Goal: Task Accomplishment & Management: Use online tool/utility

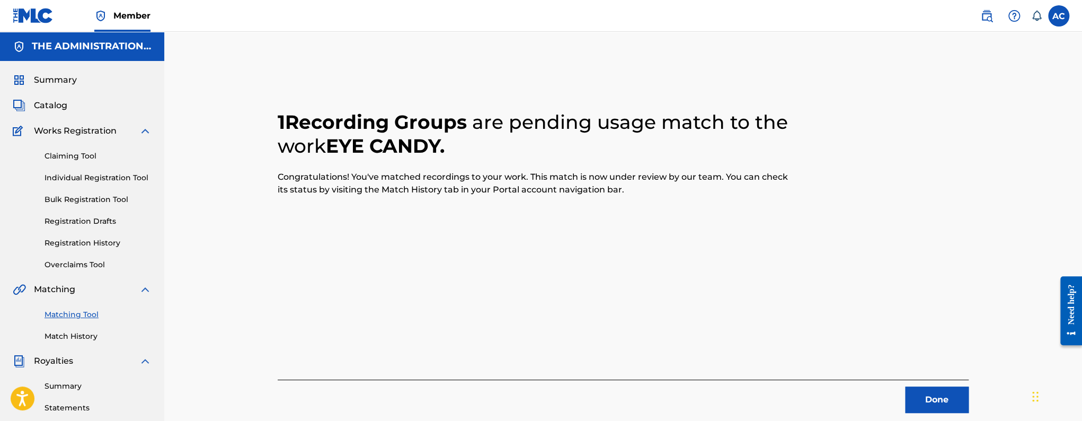
click at [918, 403] on button "Done" at bounding box center [937, 399] width 64 height 26
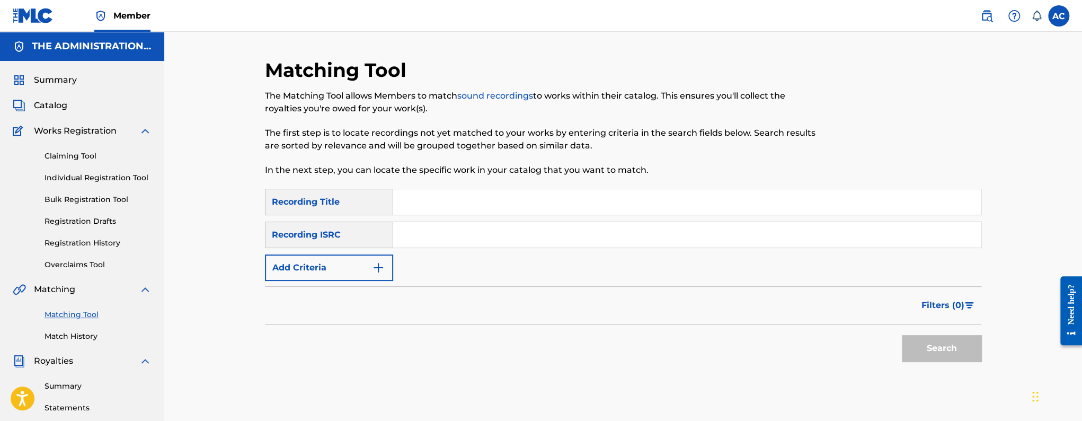
click at [494, 223] on input "Search Form" at bounding box center [687, 234] width 588 height 25
click at [487, 224] on input "Search Form" at bounding box center [687, 234] width 588 height 25
paste input "GB2LD2110166"
type input "GB2LD2110166"
click at [939, 339] on button "Search" at bounding box center [941, 348] width 79 height 26
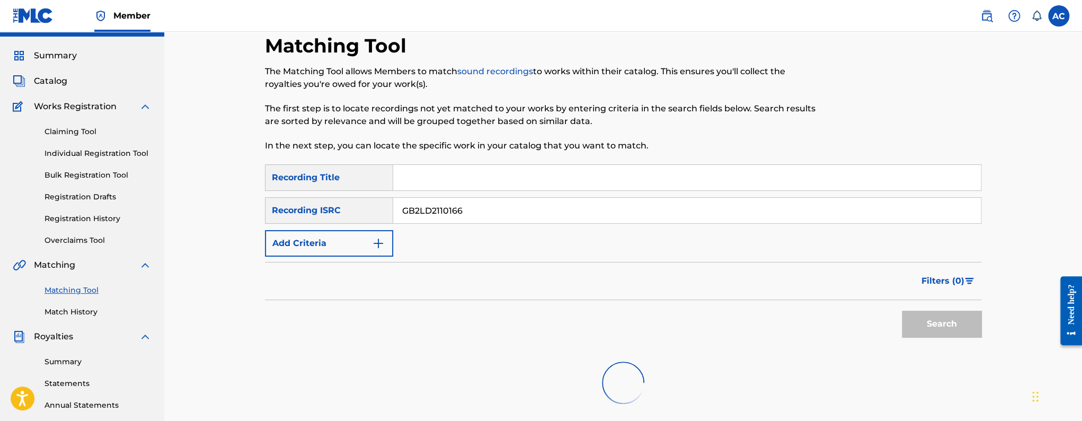
scroll to position [236, 0]
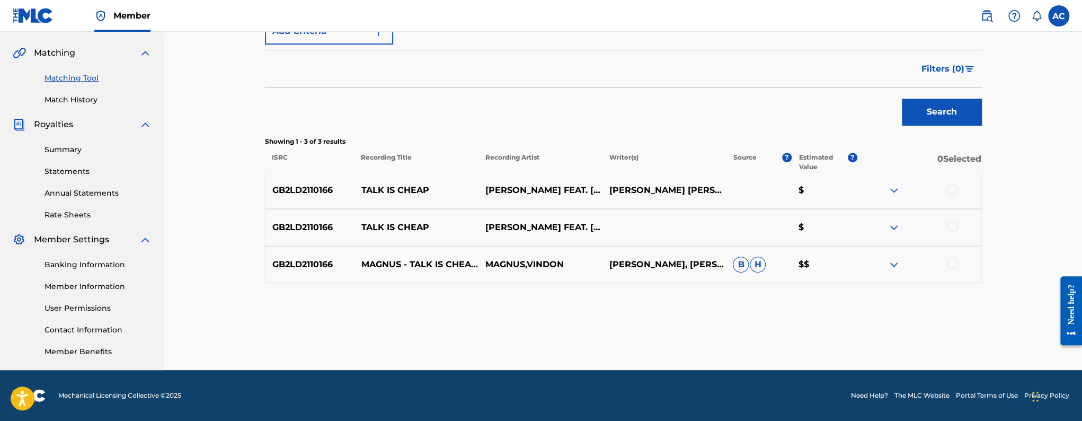
click at [954, 189] on div at bounding box center [952, 189] width 11 height 11
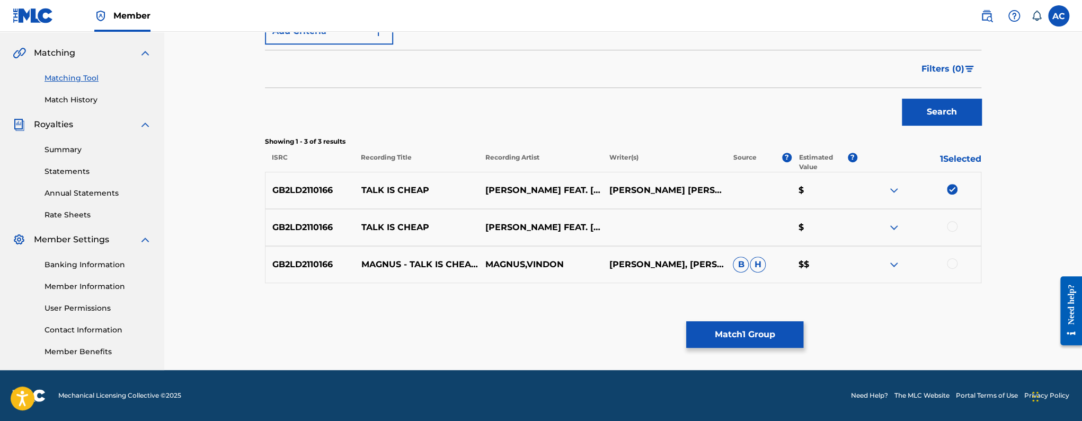
click at [953, 226] on div at bounding box center [952, 226] width 11 height 11
click at [954, 263] on div at bounding box center [952, 263] width 11 height 11
click at [796, 329] on button "Match 3 Groups" at bounding box center [744, 334] width 117 height 26
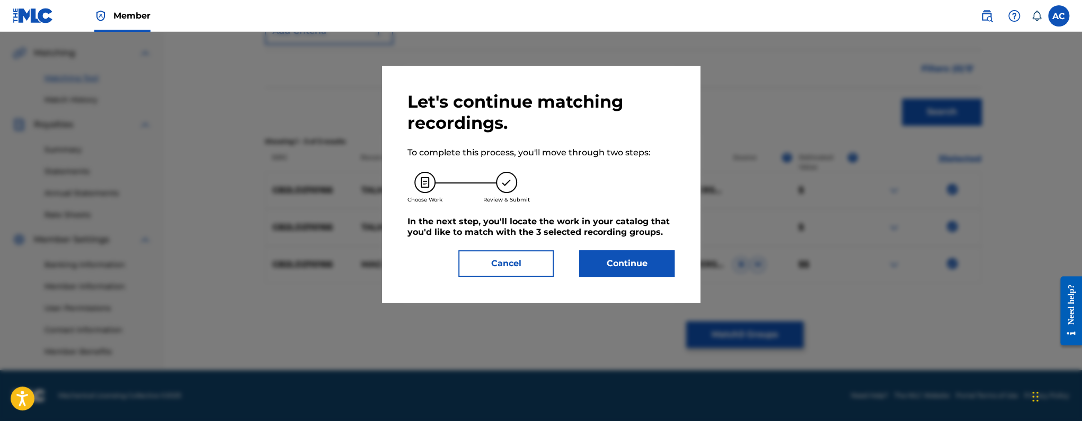
click at [632, 278] on div "Let's continue matching recordings. To complete this process, you'll move throu…" at bounding box center [541, 184] width 318 height 236
click at [630, 274] on button "Continue" at bounding box center [626, 263] width 95 height 26
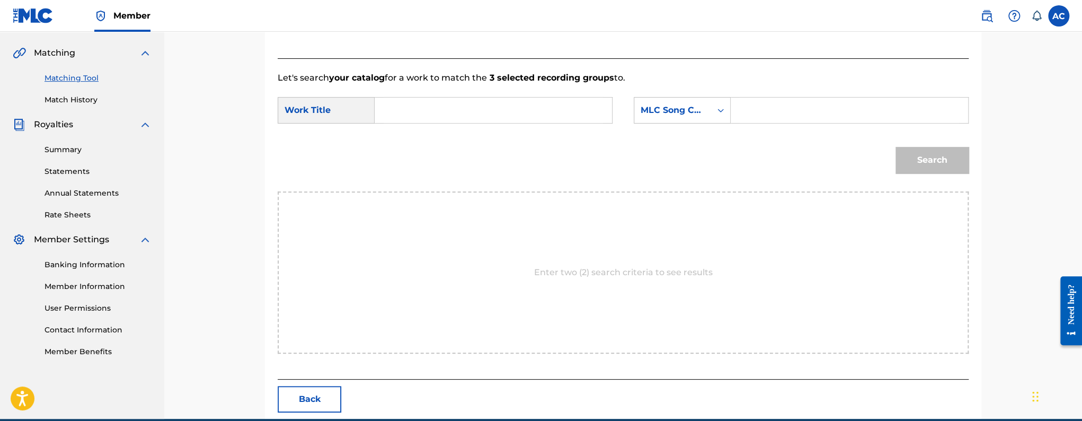
click at [408, 102] on input "Search Form" at bounding box center [493, 109] width 219 height 25
paste input "Talk is Cheap"
type input "Talk is Cheap"
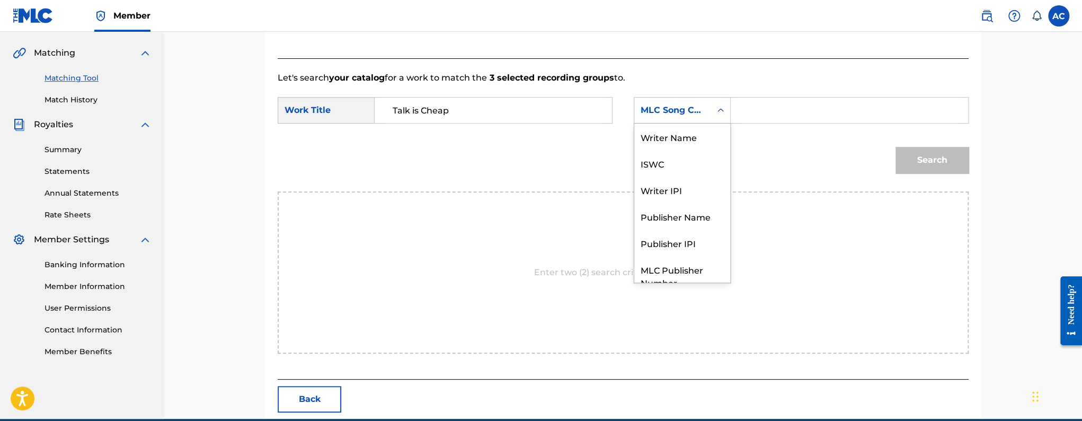
click at [688, 113] on div "MLC Song Code" at bounding box center [673, 110] width 64 height 13
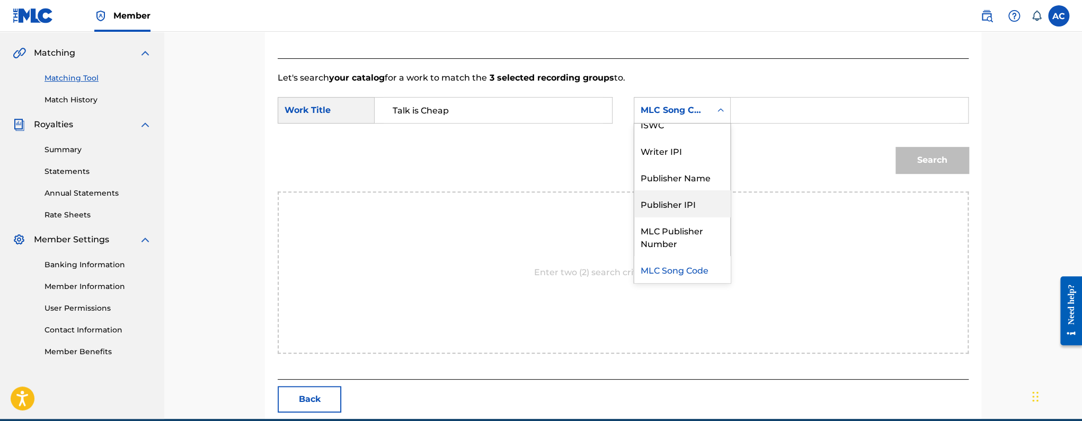
scroll to position [0, 0]
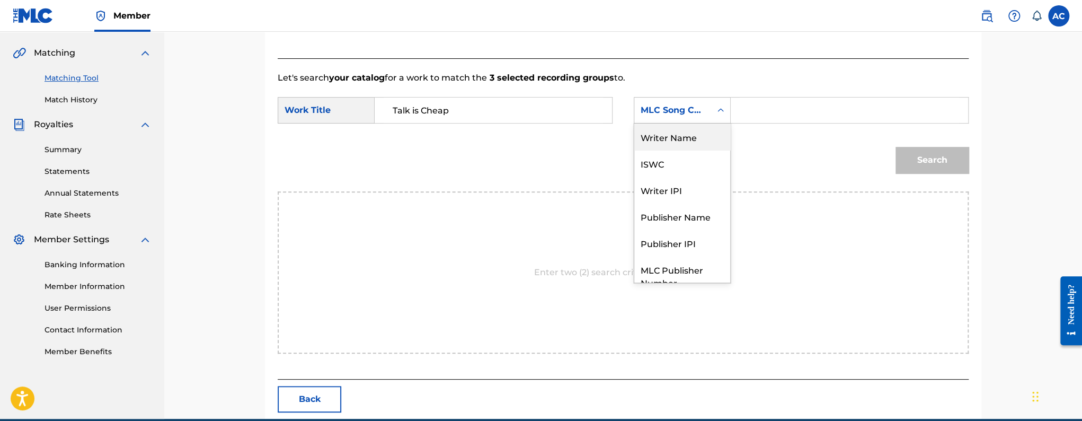
click at [676, 135] on div "Writer Name" at bounding box center [682, 136] width 96 height 26
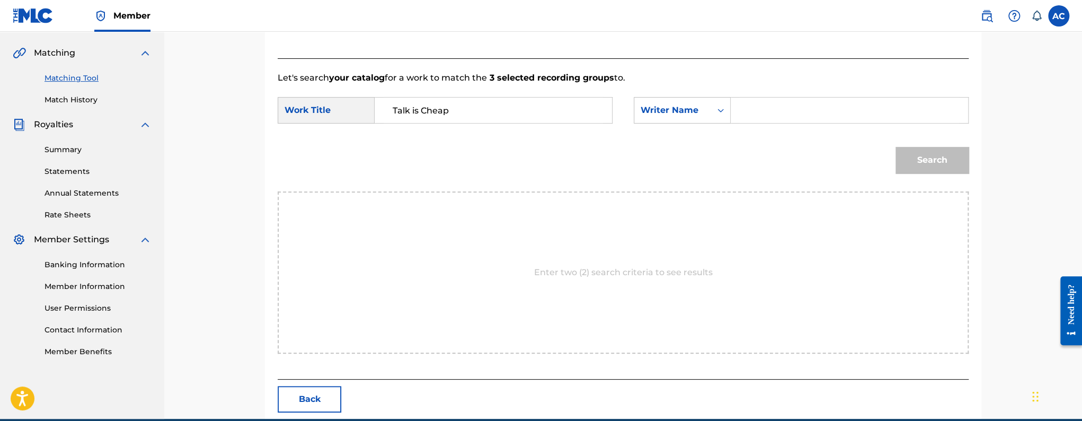
drag, startPoint x: 773, startPoint y: 104, endPoint x: 397, endPoint y: 46, distance: 380.2
click at [773, 104] on input "Search Form" at bounding box center [849, 109] width 219 height 25
paste input "Vinton Renel Charles Hulcome"
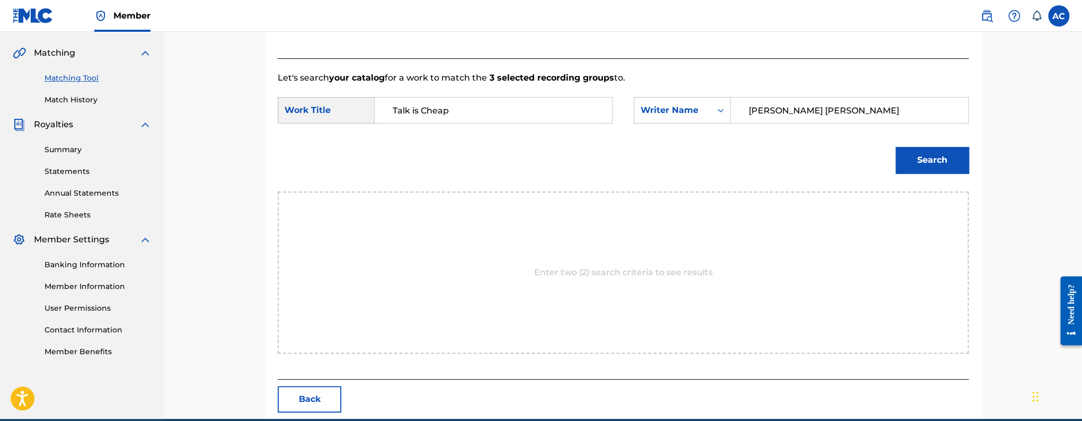
click at [895, 147] on button "Search" at bounding box center [931, 160] width 73 height 26
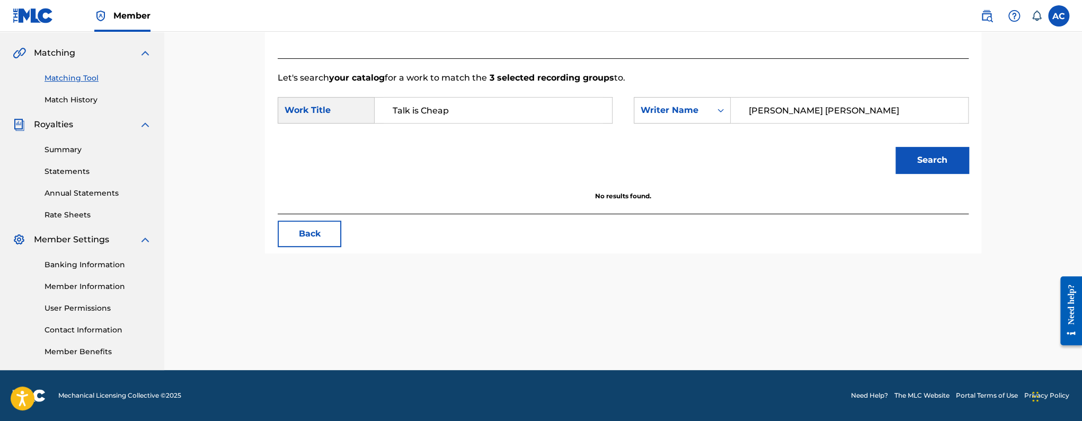
click at [842, 108] on input "Vinton Renel Charles Hulcome" at bounding box center [849, 109] width 219 height 25
type input "Vinton Hulcome"
click at [895, 147] on button "Search" at bounding box center [931, 160] width 73 height 26
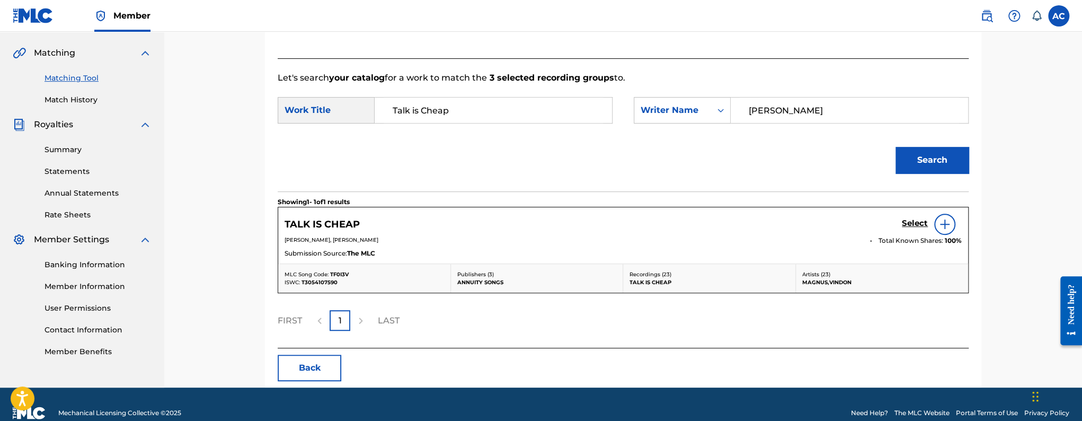
click at [911, 225] on h5 "Select" at bounding box center [915, 223] width 26 height 10
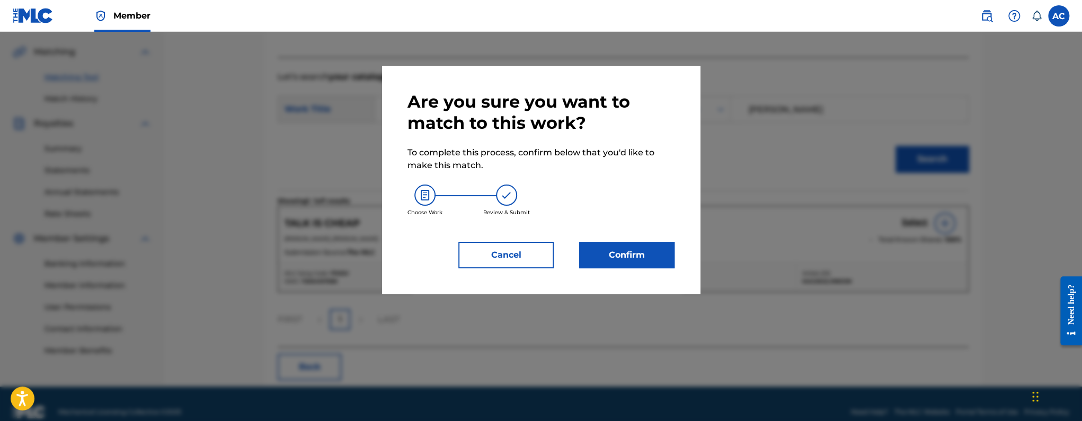
scroll to position [238, 0]
click at [894, 235] on div at bounding box center [541, 242] width 1082 height 421
click at [476, 255] on button "Cancel" at bounding box center [505, 255] width 95 height 26
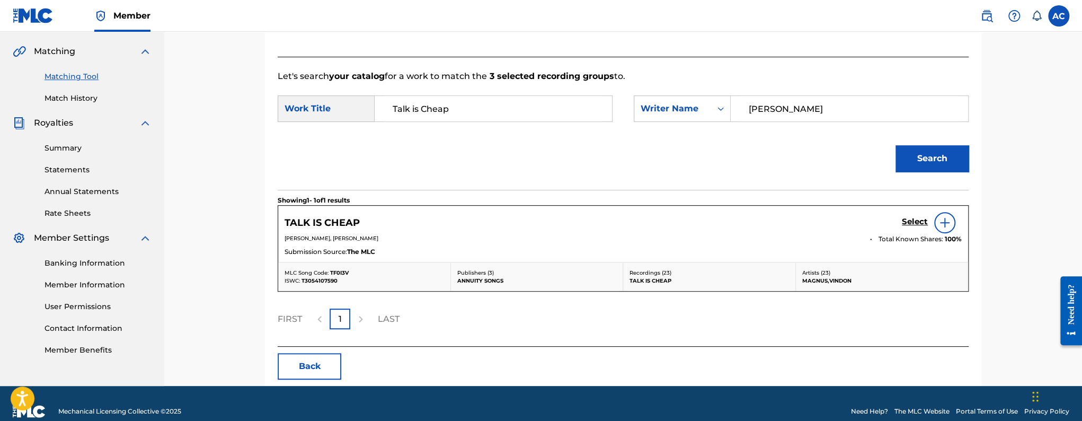
click at [942, 225] on img at bounding box center [944, 222] width 13 height 13
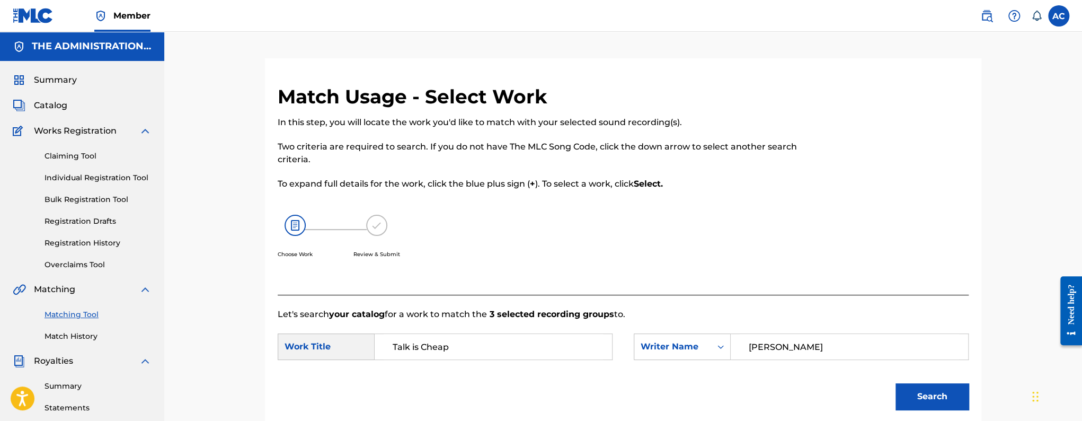
scroll to position [114, 0]
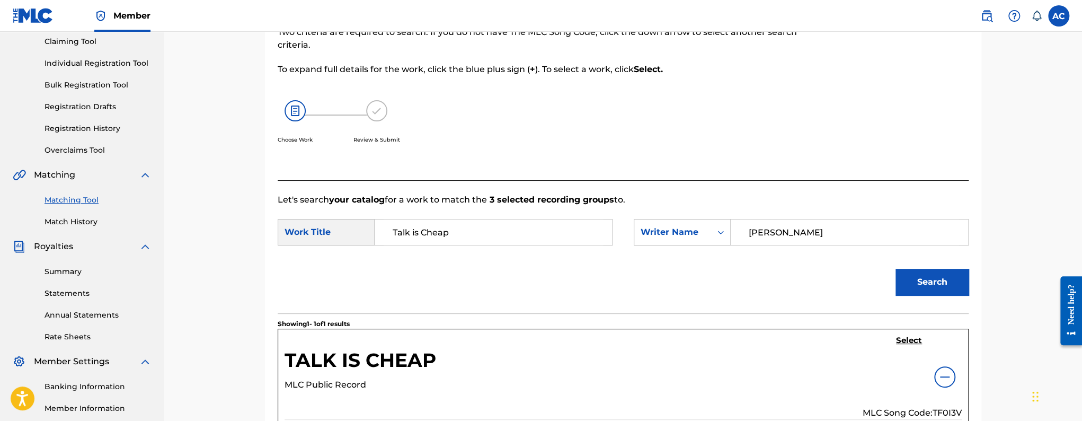
click at [906, 339] on h5 "Select" at bounding box center [909, 340] width 26 height 10
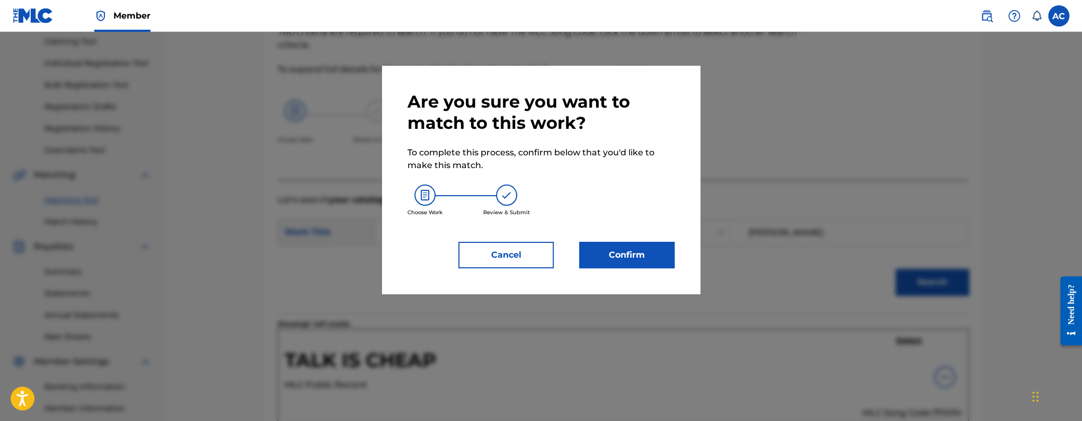
click at [646, 244] on button "Confirm" at bounding box center [626, 255] width 95 height 26
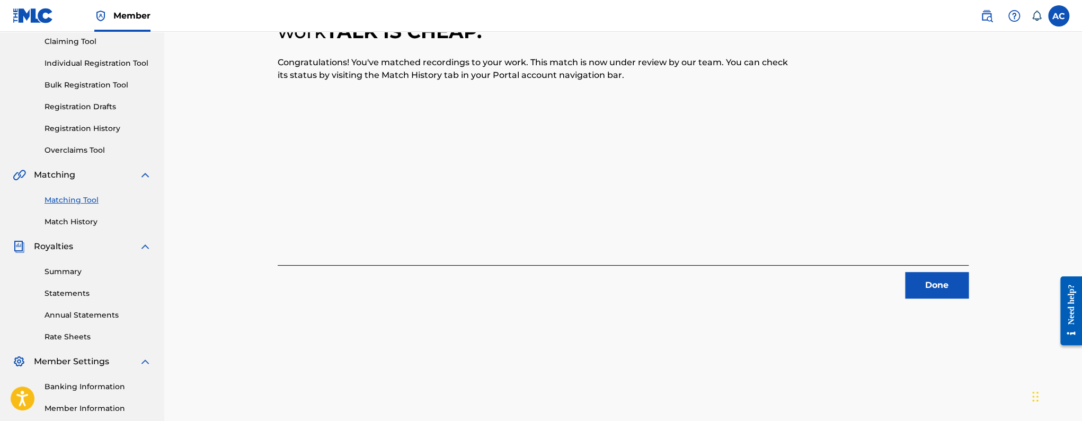
click at [920, 278] on button "Done" at bounding box center [937, 285] width 64 height 26
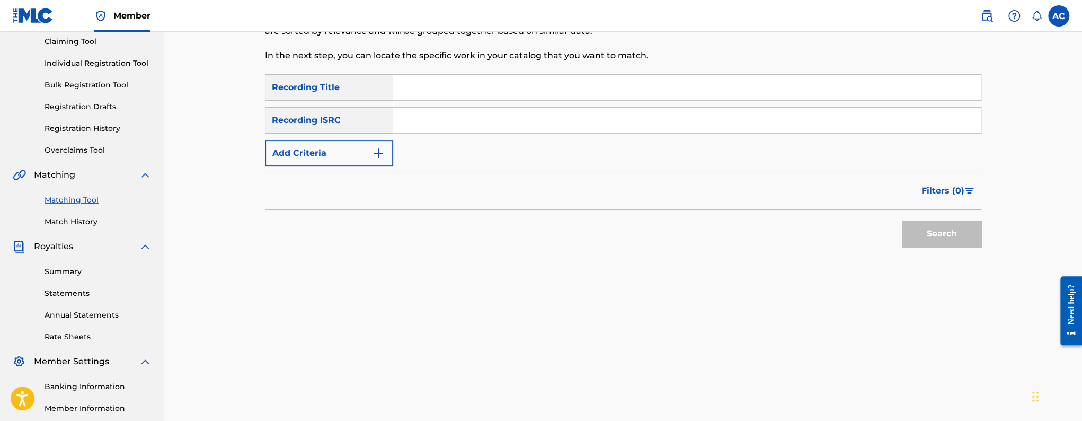
click at [438, 114] on input "Search Form" at bounding box center [687, 120] width 588 height 25
paste input "876 God"
click at [902, 220] on button "Search" at bounding box center [941, 233] width 79 height 26
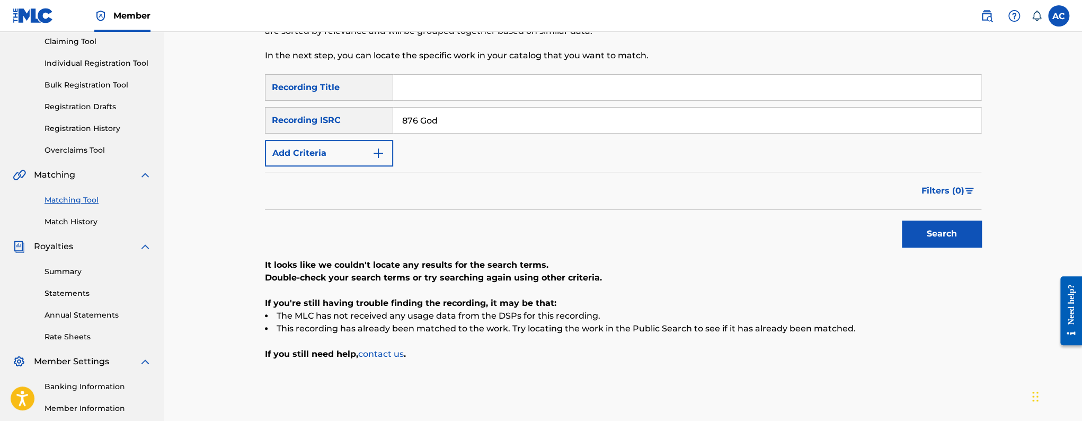
click at [431, 116] on input "876 God" at bounding box center [687, 120] width 588 height 25
drag, startPoint x: 431, startPoint y: 116, endPoint x: 436, endPoint y: 126, distance: 11.1
click at [436, 126] on input "876 God" at bounding box center [687, 120] width 588 height 25
paste input "QZFZ22052783"
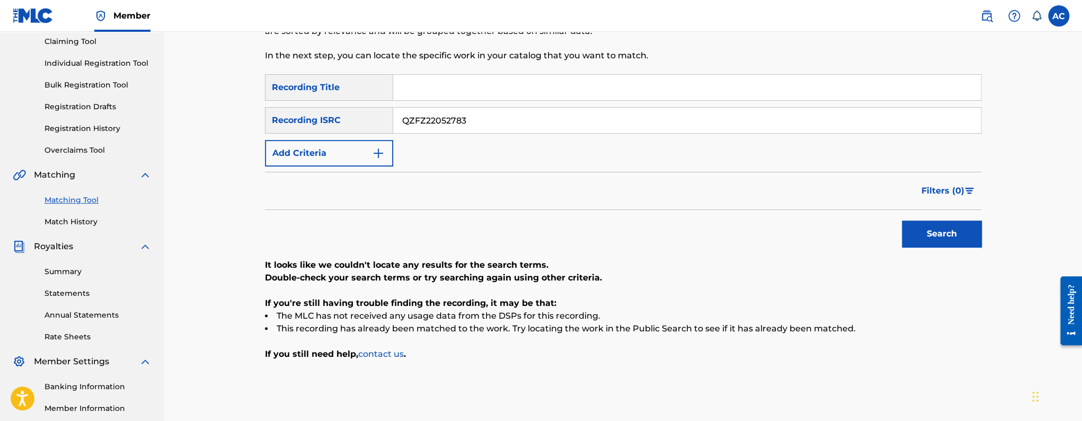
type input "QZFZ22052783"
click at [902, 220] on button "Search" at bounding box center [941, 233] width 79 height 26
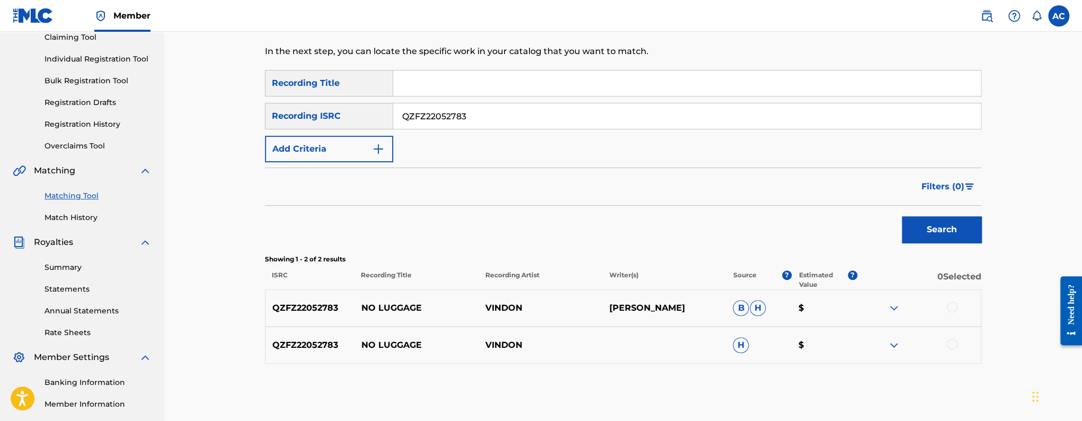
scroll to position [236, 0]
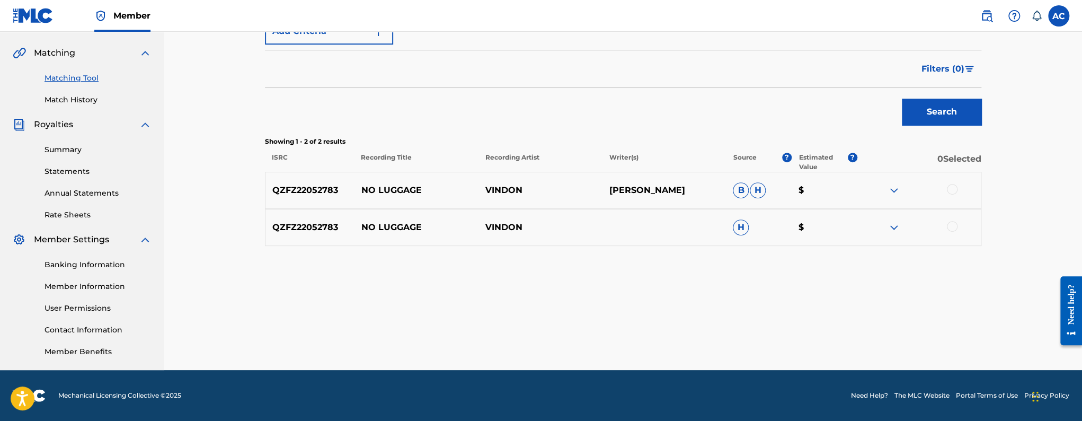
click at [949, 190] on div at bounding box center [952, 189] width 11 height 11
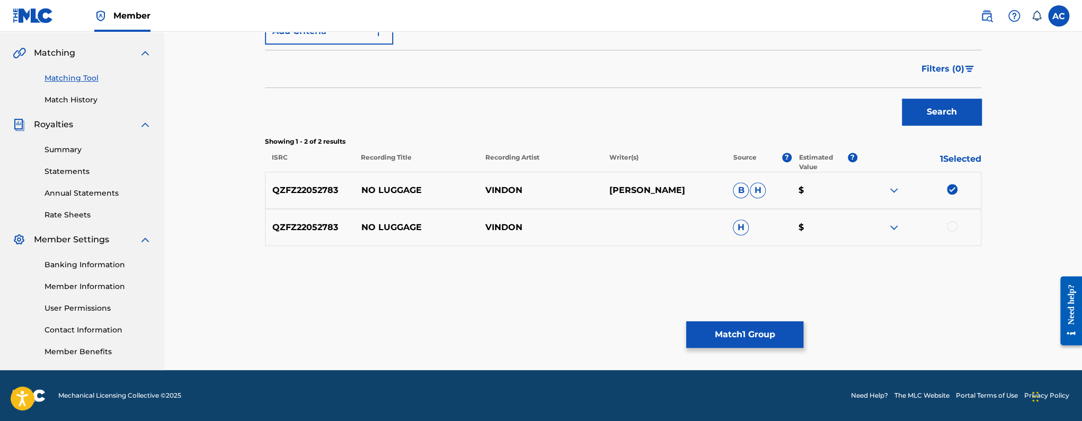
click at [953, 223] on div at bounding box center [952, 226] width 11 height 11
click at [772, 330] on button "Match 2 Groups" at bounding box center [744, 334] width 117 height 26
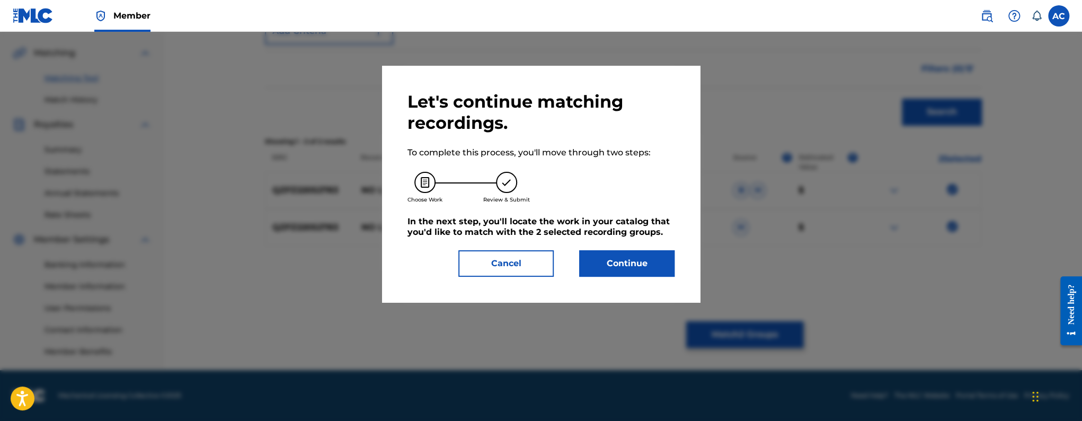
click at [664, 259] on button "Continue" at bounding box center [626, 263] width 95 height 26
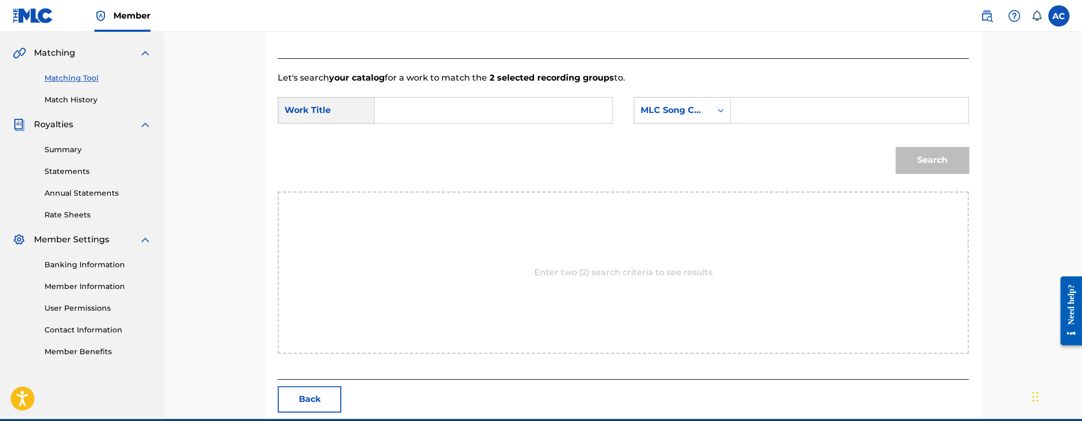
click at [481, 112] on input "Search Form" at bounding box center [493, 109] width 219 height 25
paste input "No Luggage"
type input "No Luggage"
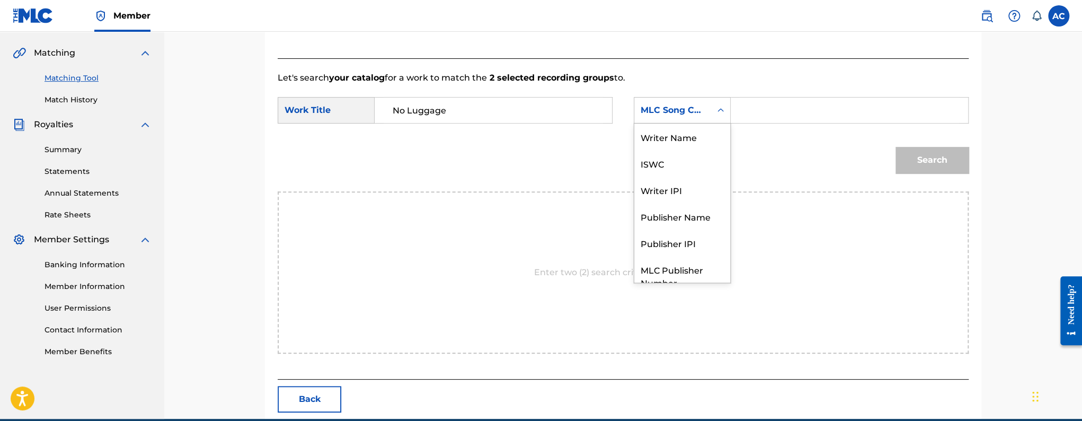
click at [706, 113] on div "MLC Song Code" at bounding box center [672, 110] width 77 height 20
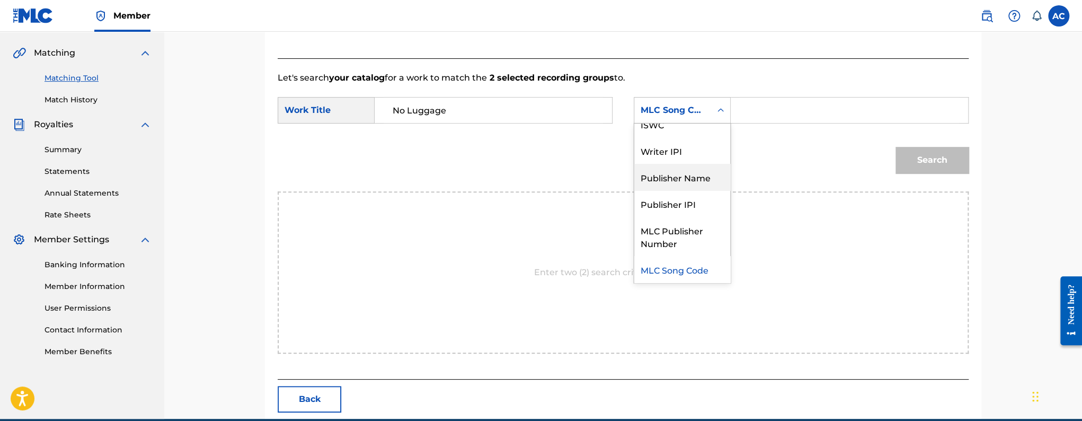
scroll to position [0, 0]
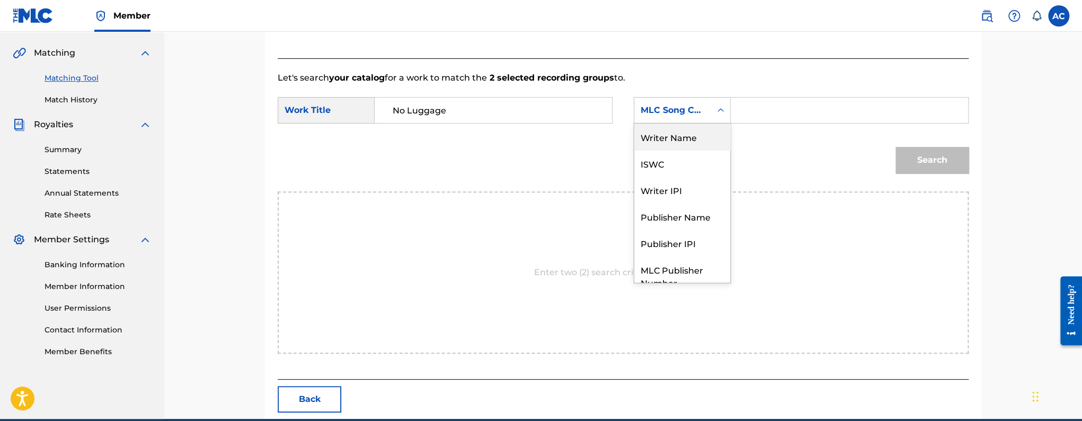
click at [671, 141] on div "Writer Name" at bounding box center [682, 136] width 96 height 26
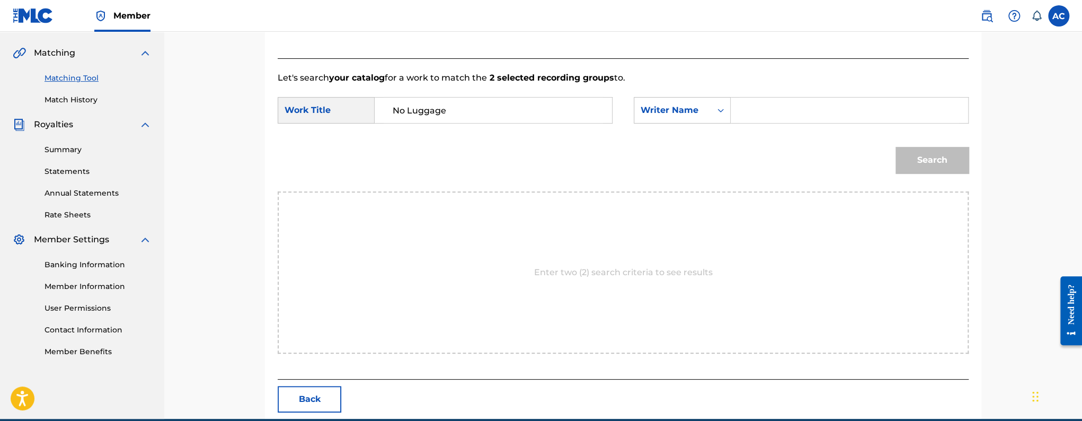
click at [772, 105] on input "Search Form" at bounding box center [849, 109] width 219 height 25
paste input "Vinton Hulcome"
type input "Vinton Hulcome"
click at [918, 154] on button "Search" at bounding box center [931, 160] width 73 height 26
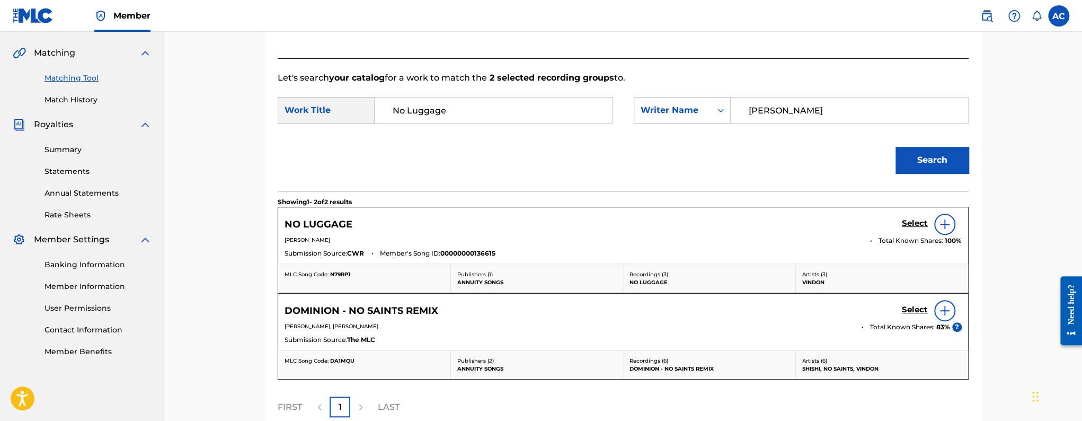
click at [951, 228] on div at bounding box center [944, 224] width 21 height 21
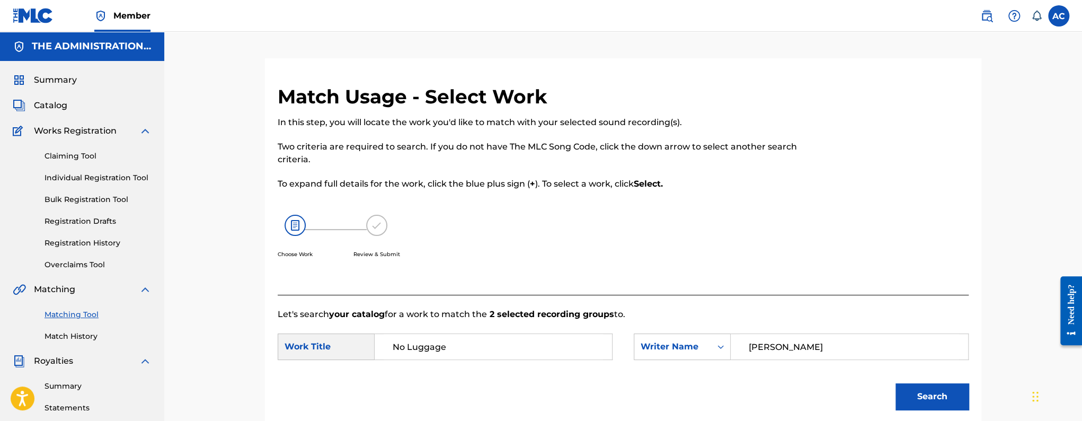
scroll to position [216, 0]
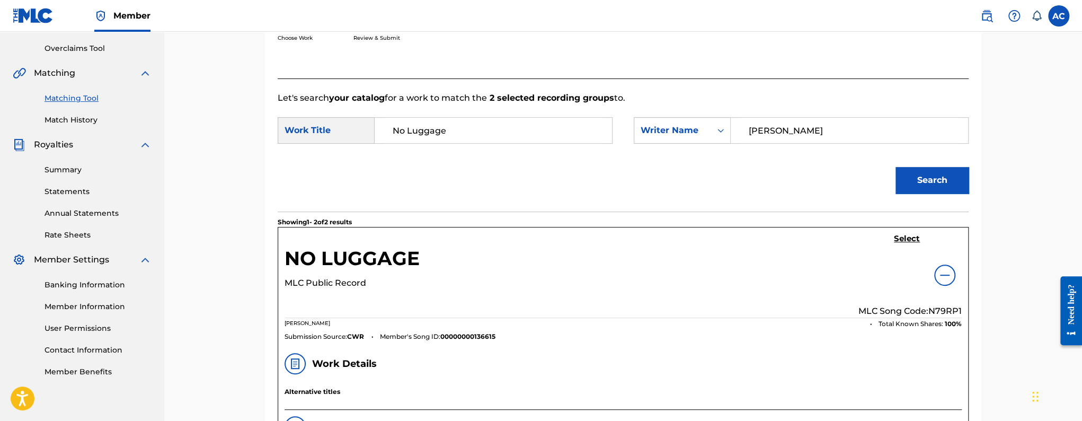
click at [903, 239] on h5 "Select" at bounding box center [907, 239] width 26 height 10
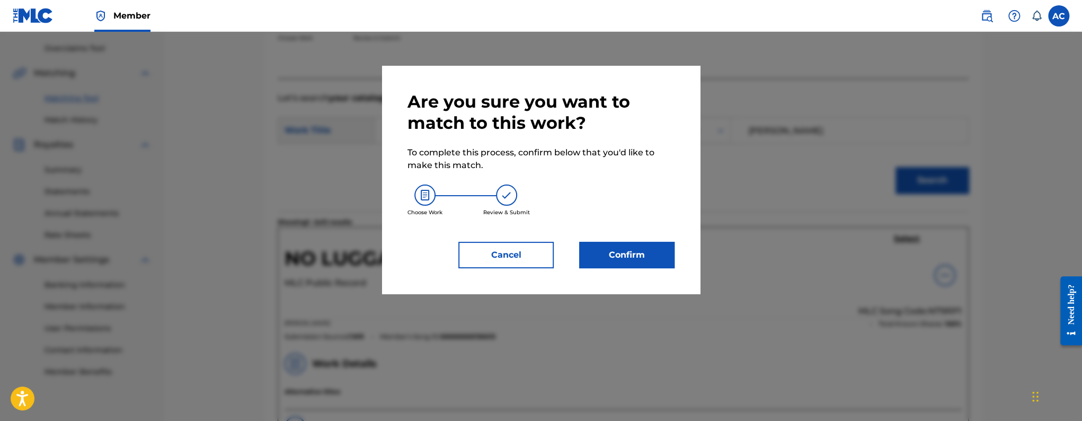
click at [661, 250] on button "Confirm" at bounding box center [626, 255] width 95 height 26
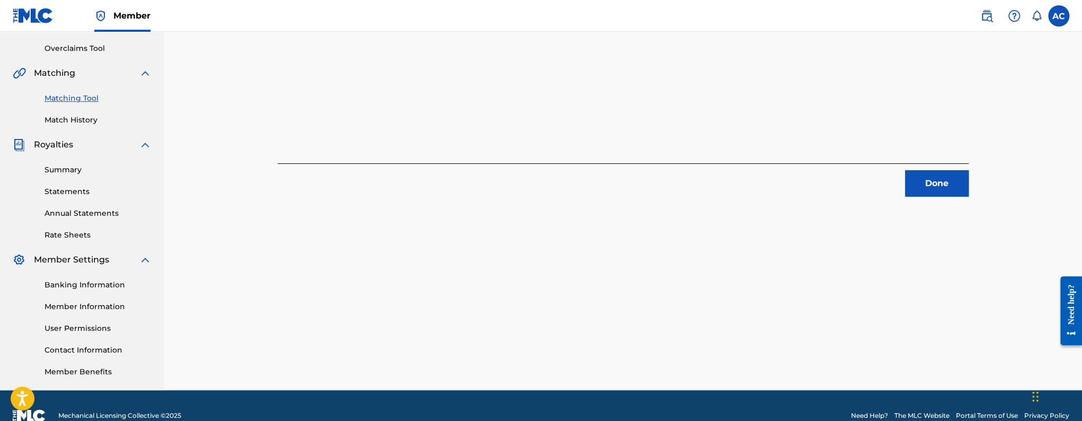
click at [937, 189] on button "Done" at bounding box center [937, 183] width 64 height 26
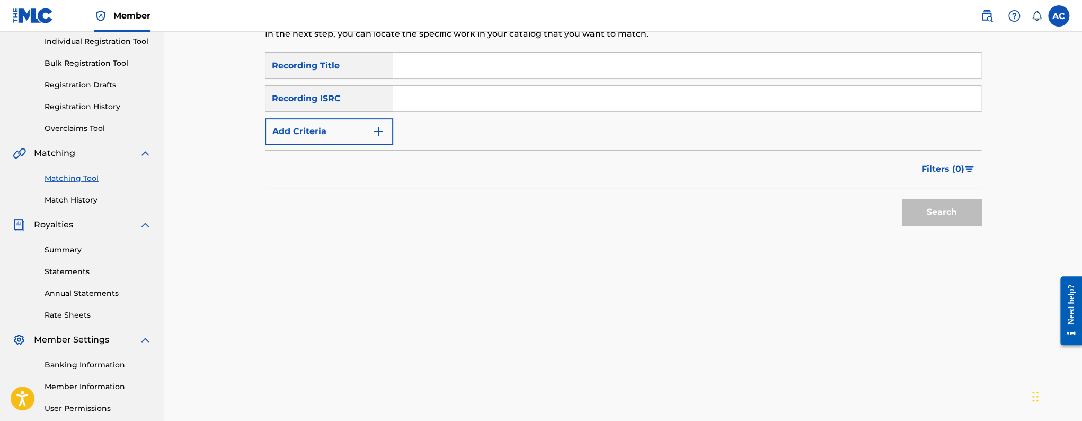
scroll to position [0, 0]
